Goal: Communication & Community: Answer question/provide support

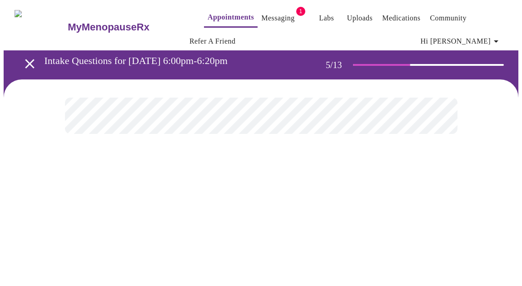
scroll to position [42, 0]
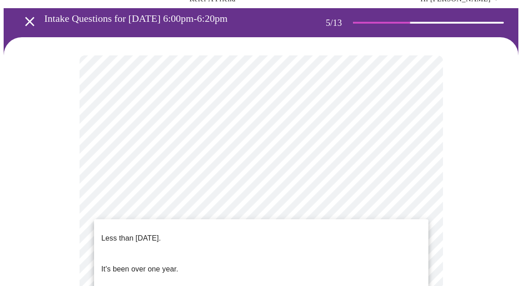
click at [155, 233] on p "Less than [DATE]." at bounding box center [131, 238] width 60 height 11
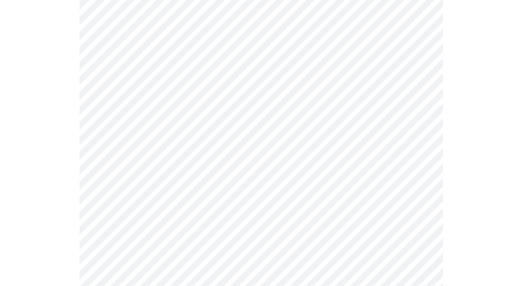
scroll to position [114, 0]
click at [420, 215] on body "MyMenopauseRx Appointments Messaging 1 Labs Uploads Medications Community Refer…" at bounding box center [261, 262] width 515 height 744
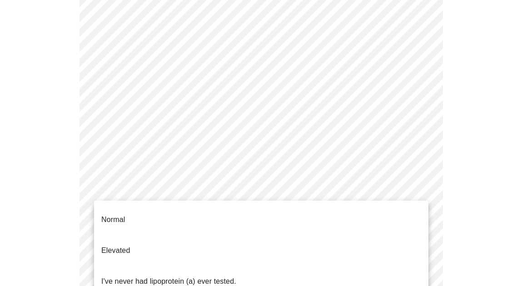
click at [430, 194] on div at bounding box center [261, 143] width 522 height 286
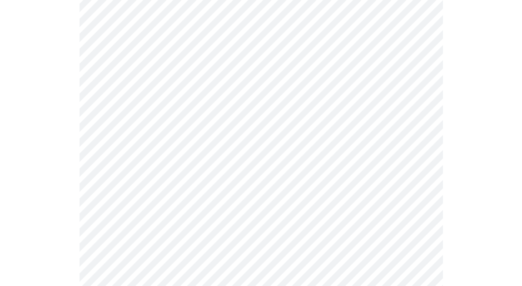
scroll to position [260, 0]
click at [420, 66] on body "MyMenopauseRx Appointments Messaging 1 Labs Uploads Medications Community Refer…" at bounding box center [261, 116] width 515 height 744
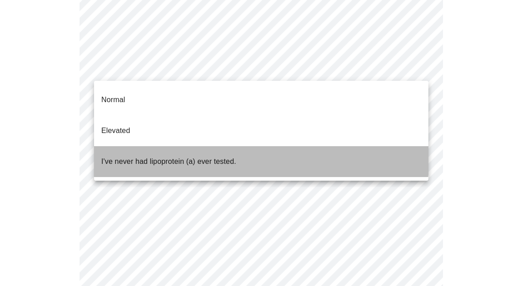
click at [163, 156] on p "I've never had lipoprotein (a) ever tested." at bounding box center [168, 161] width 135 height 11
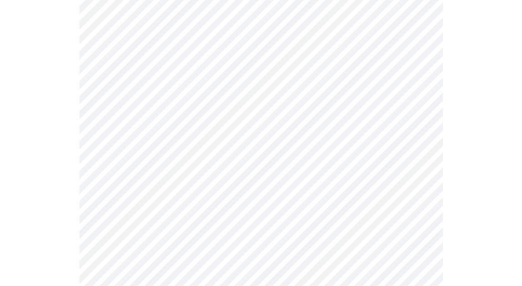
scroll to position [111, 0]
click at [420, 162] on body "MyMenopauseRx Appointments Messaging 1 Labs Uploads Medications Community Refer…" at bounding box center [261, 142] width 515 height 498
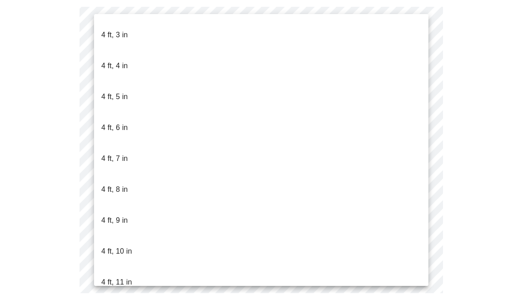
scroll to position [465, 0]
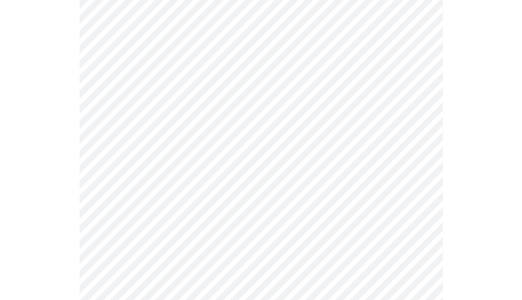
scroll to position [2407, 0]
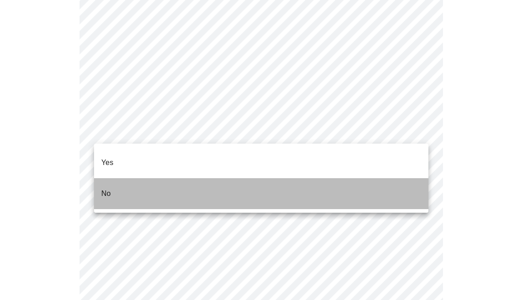
click at [382, 180] on li "No" at bounding box center [261, 193] width 335 height 31
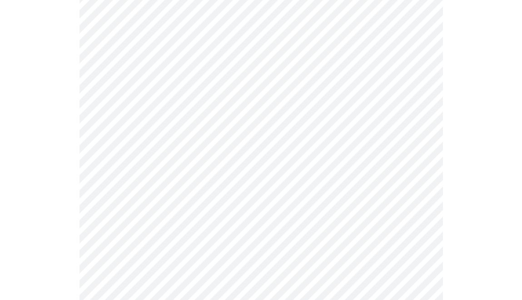
scroll to position [571, 0]
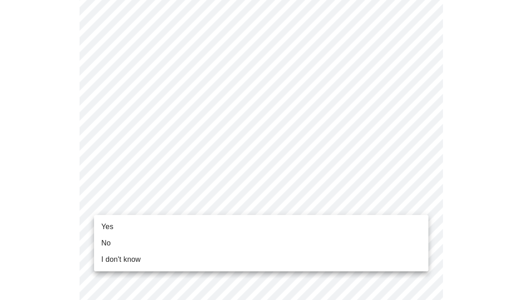
click at [128, 226] on li "Yes" at bounding box center [261, 227] width 335 height 16
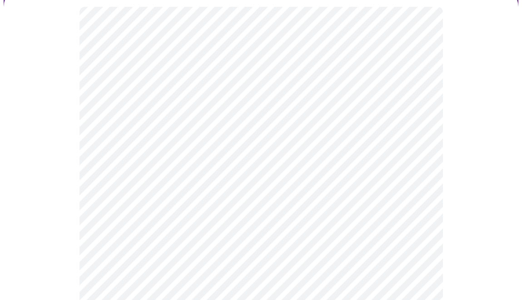
scroll to position [94, 0]
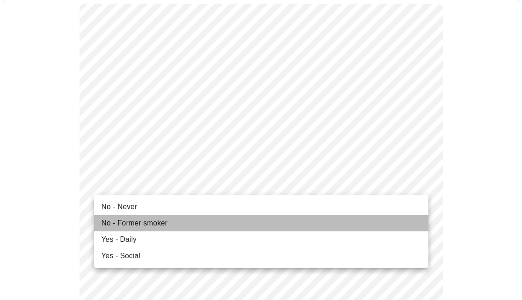
click at [152, 224] on span "No - Former smoker" at bounding box center [134, 223] width 66 height 11
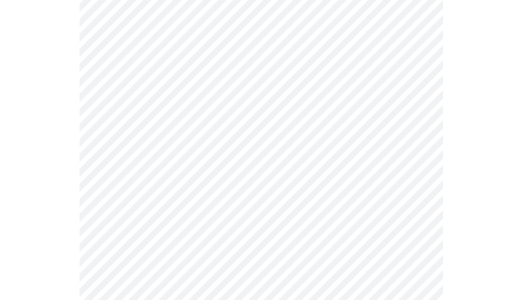
scroll to position [729, 0]
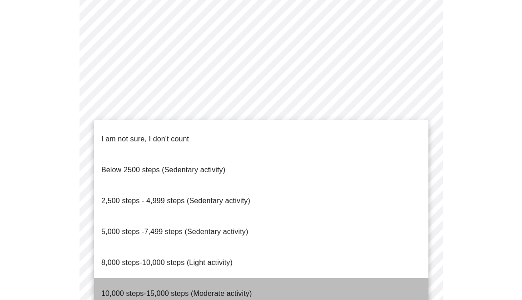
click at [349, 278] on li "10,000 steps-15,000 steps (Moderate activity)" at bounding box center [261, 293] width 335 height 31
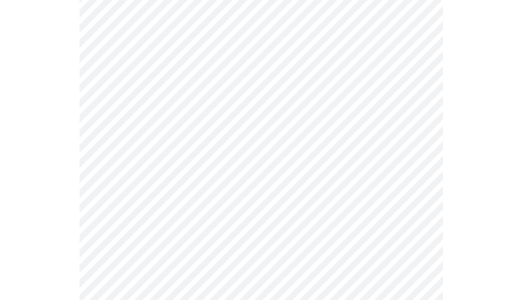
scroll to position [800, 0]
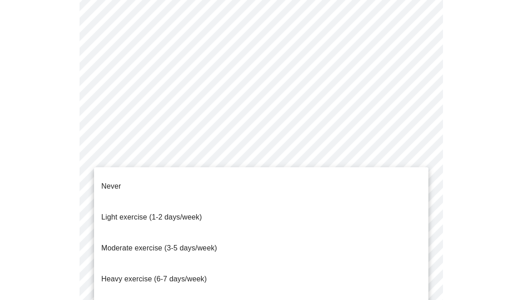
click at [216, 244] on span "Moderate exercise (3-5 days/week)" at bounding box center [159, 248] width 116 height 8
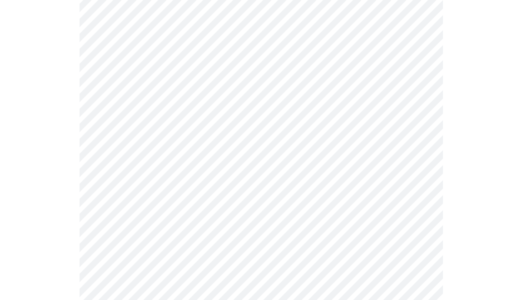
scroll to position [869, 0]
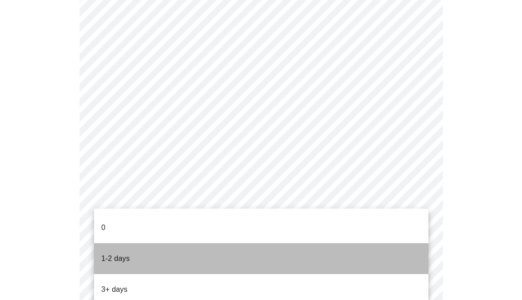
click at [320, 247] on li "1-2 days" at bounding box center [261, 258] width 335 height 31
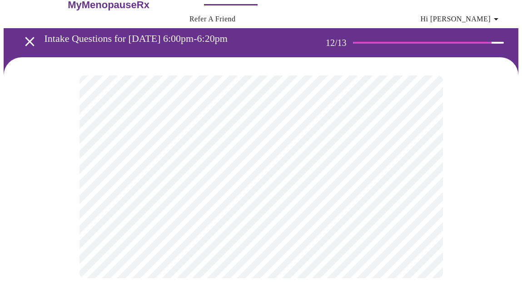
scroll to position [0, 0]
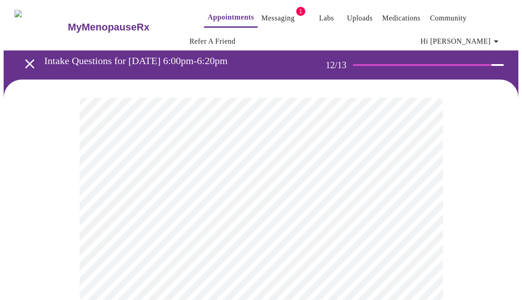
click at [417, 198] on body "MyMenopauseRx Appointments Messaging 1 Labs Uploads Medications Community Refer…" at bounding box center [261, 161] width 515 height 315
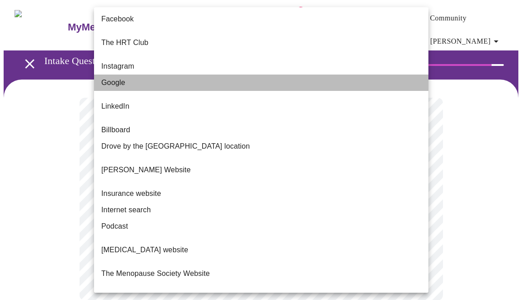
click at [317, 75] on li "Google" at bounding box center [261, 83] width 335 height 16
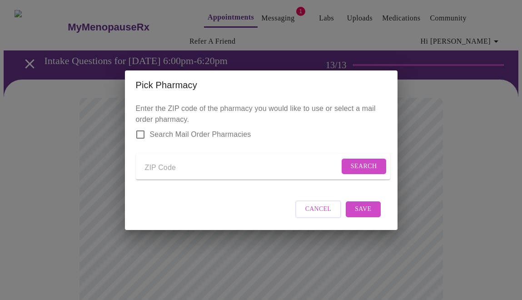
click at [139, 128] on input "Search Mail Order Pharmacies" at bounding box center [140, 134] width 19 height 19
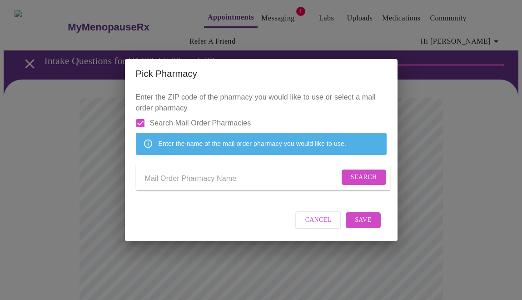
click at [207, 184] on input "Send a message to your care team" at bounding box center [242, 179] width 195 height 15
click at [142, 114] on input "Search Mail Order Pharmacies" at bounding box center [140, 123] width 19 height 19
checkbox input "false"
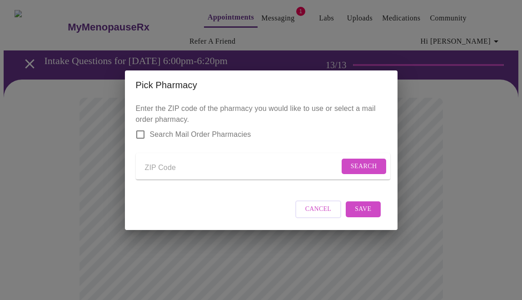
click at [190, 174] on form "Search" at bounding box center [263, 166] width 255 height 27
click at [188, 161] on input "Send a message to your care team" at bounding box center [242, 168] width 195 height 15
type input "19123"
click at [358, 164] on span "Search" at bounding box center [364, 166] width 26 height 11
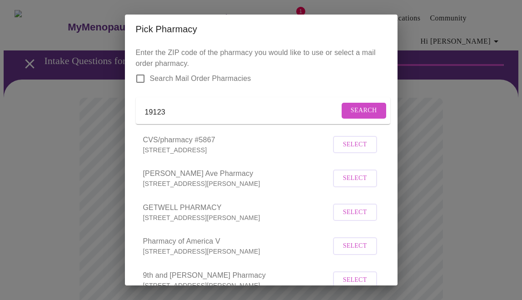
click at [361, 150] on span "Select" at bounding box center [355, 144] width 24 height 11
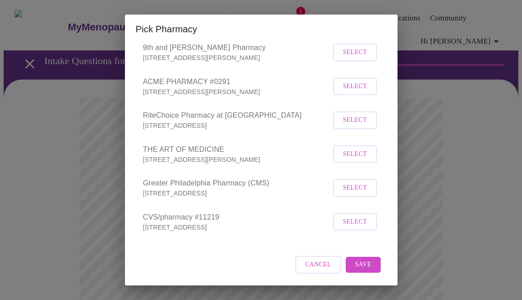
scroll to position [239, 0]
click at [363, 266] on span "Save" at bounding box center [363, 264] width 16 height 11
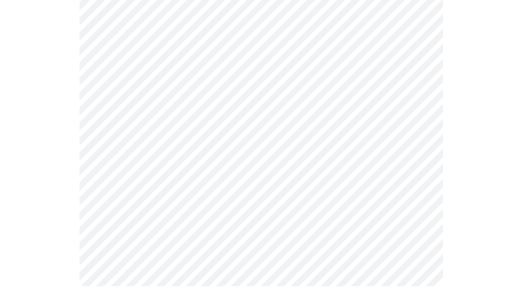
scroll to position [397, 0]
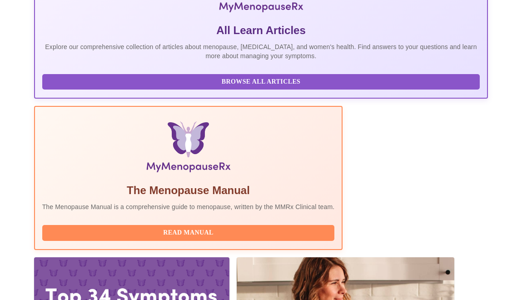
scroll to position [211, 0]
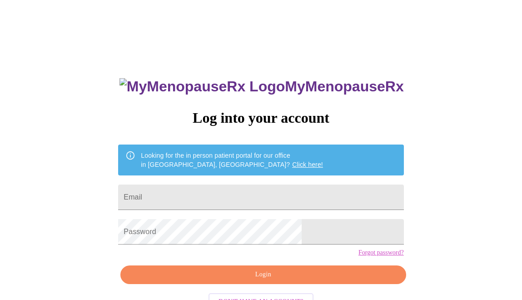
scroll to position [31, 0]
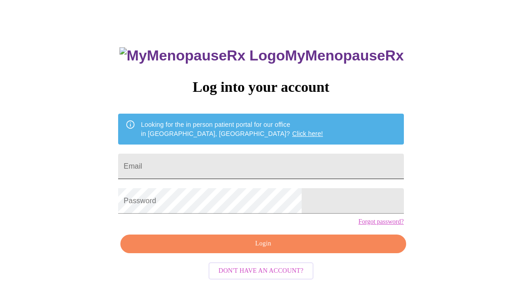
click at [243, 163] on input "Email" at bounding box center [261, 166] width 286 height 25
click at [221, 167] on input "jenniferroach-dixon" at bounding box center [261, 166] width 286 height 25
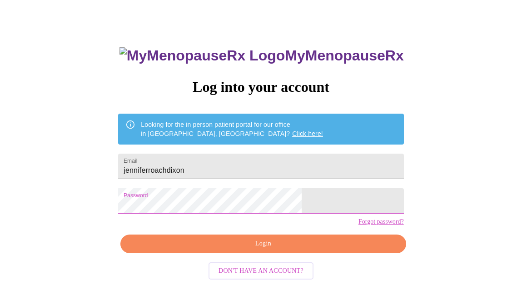
click at [255, 250] on span "Login" at bounding box center [263, 243] width 265 height 11
click at [261, 250] on span "Login" at bounding box center [263, 243] width 265 height 11
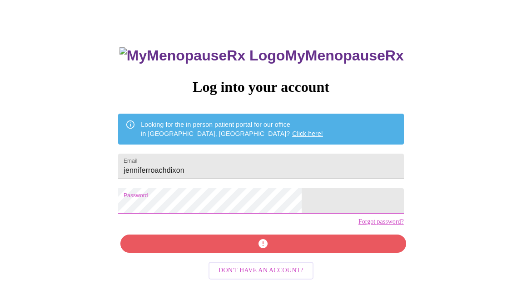
click at [168, 207] on div "MyMenopauseRx Log into your account Looking for the in person patient portal fo…" at bounding box center [261, 183] width 304 height 300
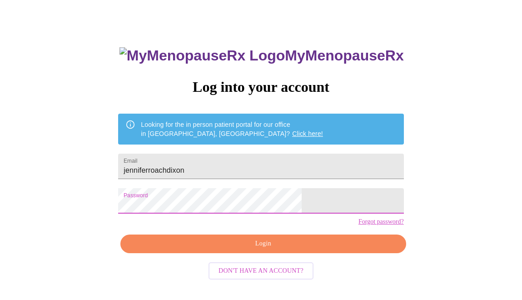
click at [217, 250] on span "Login" at bounding box center [263, 243] width 265 height 11
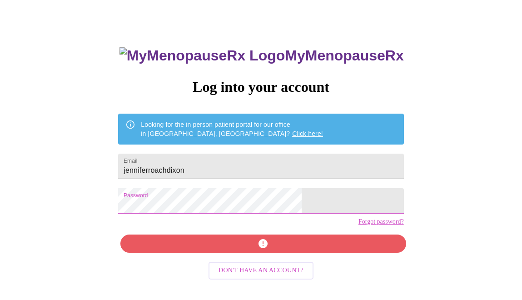
click at [156, 211] on div "MyMenopauseRx Log into your account Looking for the in person patient portal fo…" at bounding box center [261, 153] width 515 height 360
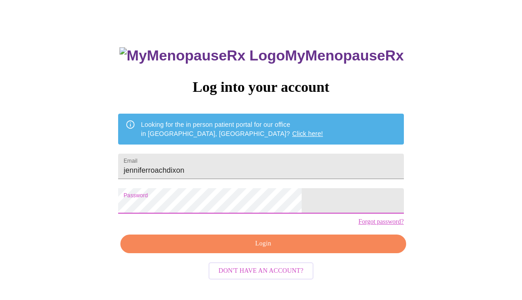
click at [203, 250] on span "Login" at bounding box center [263, 243] width 265 height 11
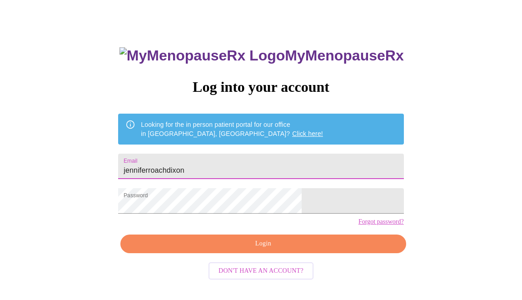
drag, startPoint x: 246, startPoint y: 167, endPoint x: 148, endPoint y: 166, distance: 97.8
click at [148, 166] on div "MyMenopauseRx Log into your account Looking for the in person patient portal fo…" at bounding box center [261, 153] width 515 height 360
type input "jen@cakeroach.com"
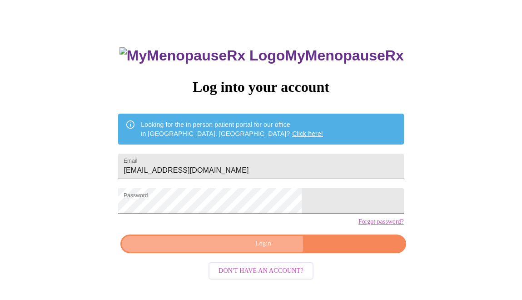
click at [224, 250] on span "Login" at bounding box center [263, 243] width 265 height 11
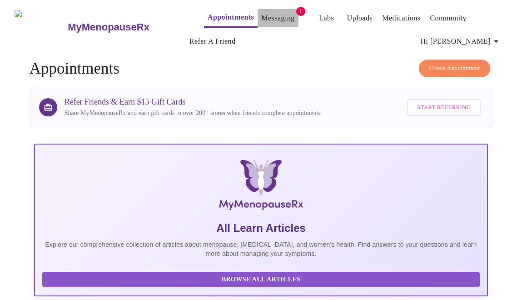
click at [268, 12] on link "Messaging" at bounding box center [277, 18] width 33 height 13
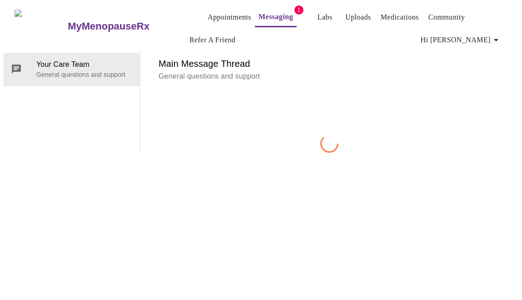
scroll to position [45, 0]
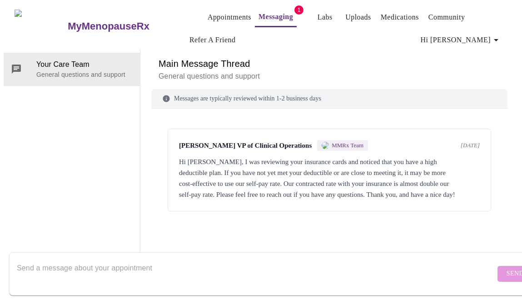
click at [281, 264] on textarea "Send a message about your appointment" at bounding box center [256, 273] width 479 height 29
click at [55, 261] on textarea "Hi Michelle, Thanks for the info" at bounding box center [256, 273] width 479 height 29
click at [130, 259] on textarea "Hi Michelle. Thanks for the info" at bounding box center [256, 273] width 479 height 29
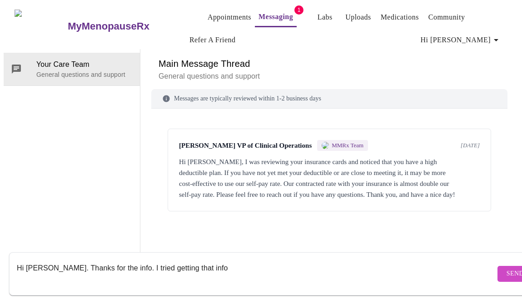
click at [119, 260] on textarea "Hi Michelle. Thanks for the info. I tried getting that info" at bounding box center [256, 273] width 479 height 29
click at [245, 260] on textarea "Hi Michelle. Thanks for letting me know. I tried getting that info" at bounding box center [256, 273] width 479 height 29
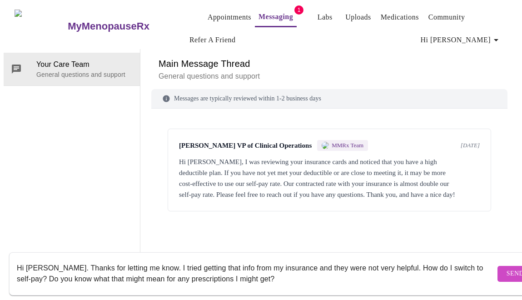
type textarea "Hi Michelle. Thanks for letting me know. I tried getting that info from my insu…"
click at [507, 268] on span "Send" at bounding box center [515, 273] width 17 height 11
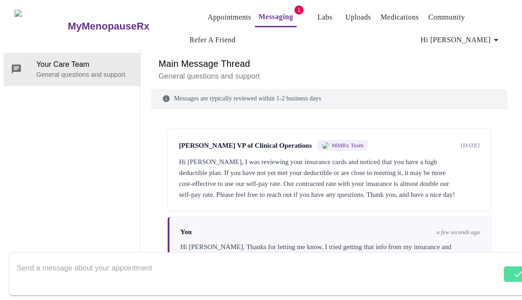
scroll to position [26, 0]
